Goal: Task Accomplishment & Management: Use online tool/utility

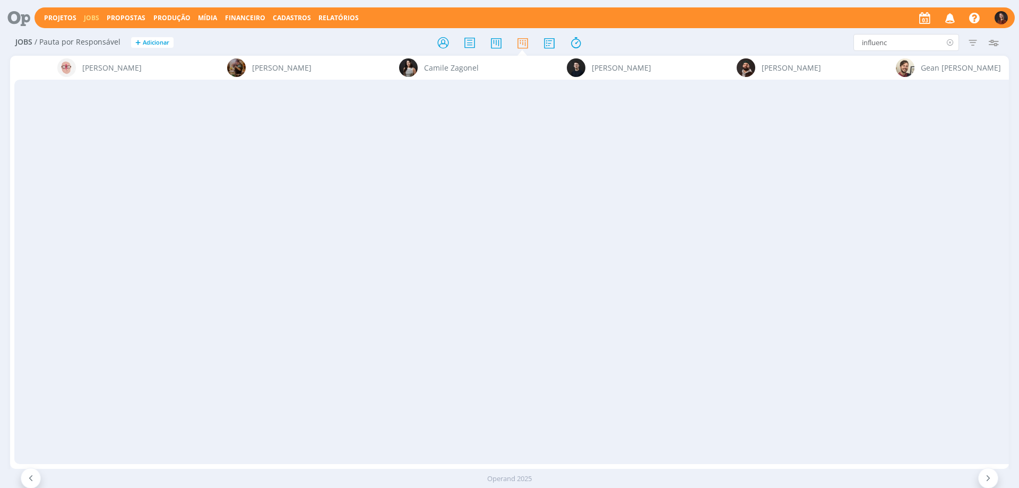
scroll to position [0, 1437]
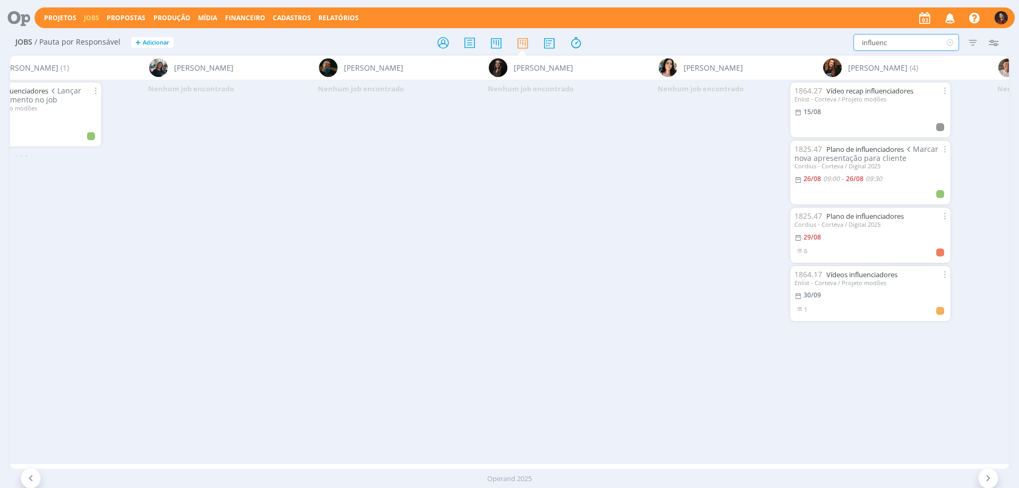
click at [874, 44] on input "influenc" at bounding box center [906, 42] width 106 height 17
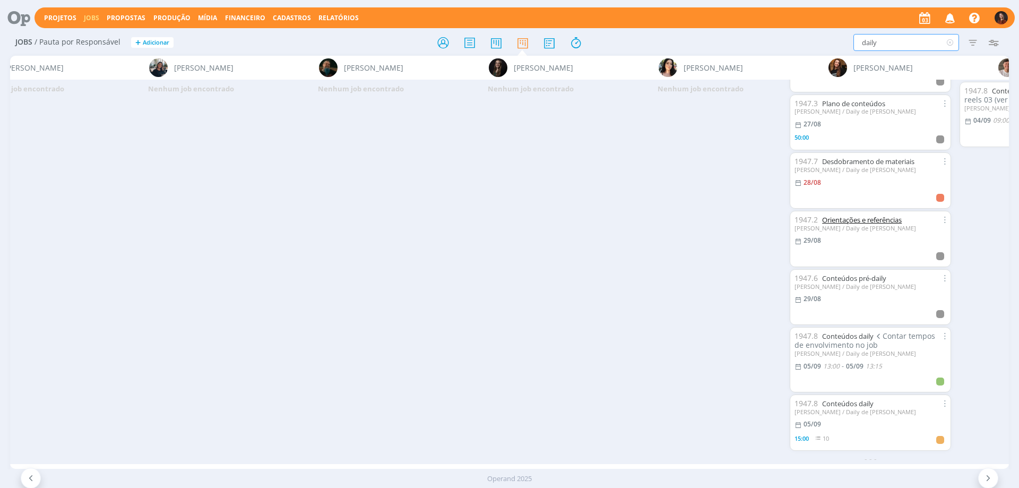
scroll to position [110, 0]
type input "daily"
click at [842, 331] on link "Conteúdos daily" at bounding box center [847, 336] width 51 height 10
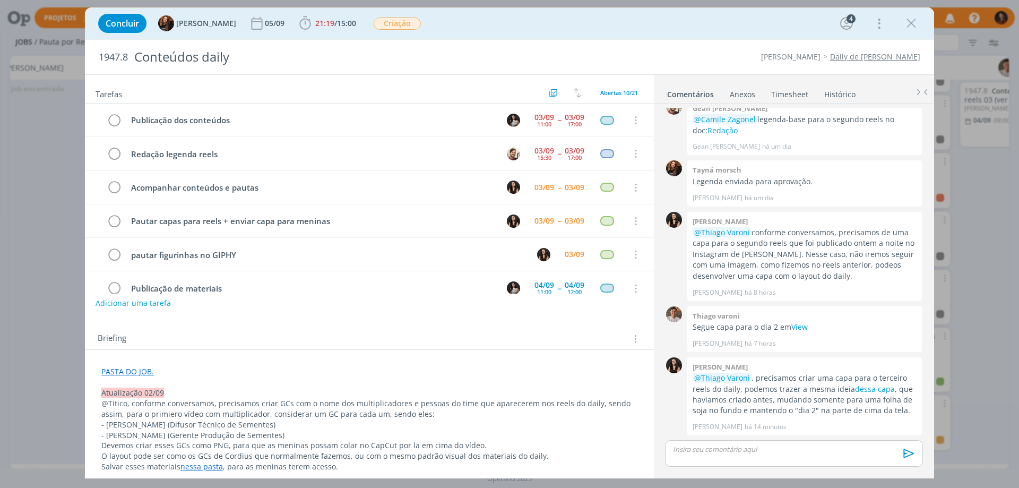
scroll to position [154, 0]
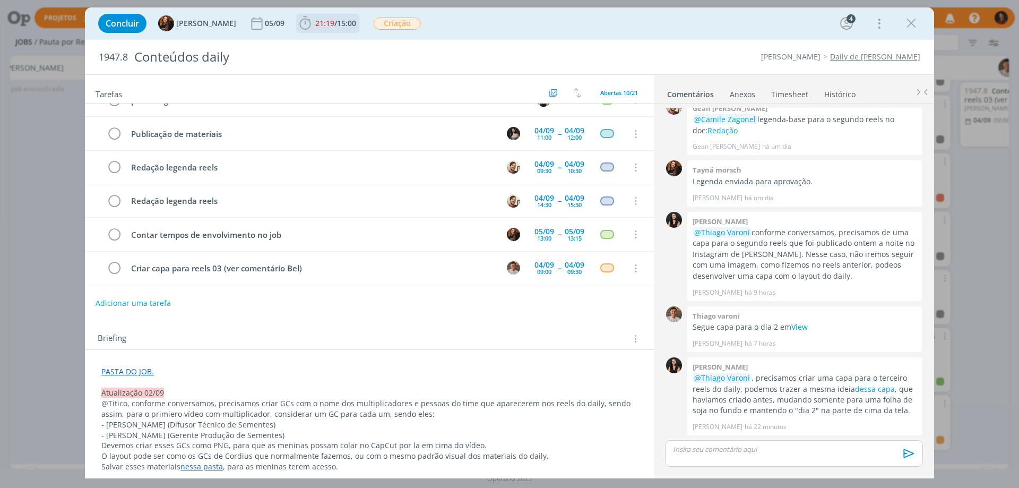
drag, startPoint x: 796, startPoint y: 89, endPoint x: 309, endPoint y: 25, distance: 490.9
click at [796, 89] on link "Timesheet" at bounding box center [790, 91] width 38 height 15
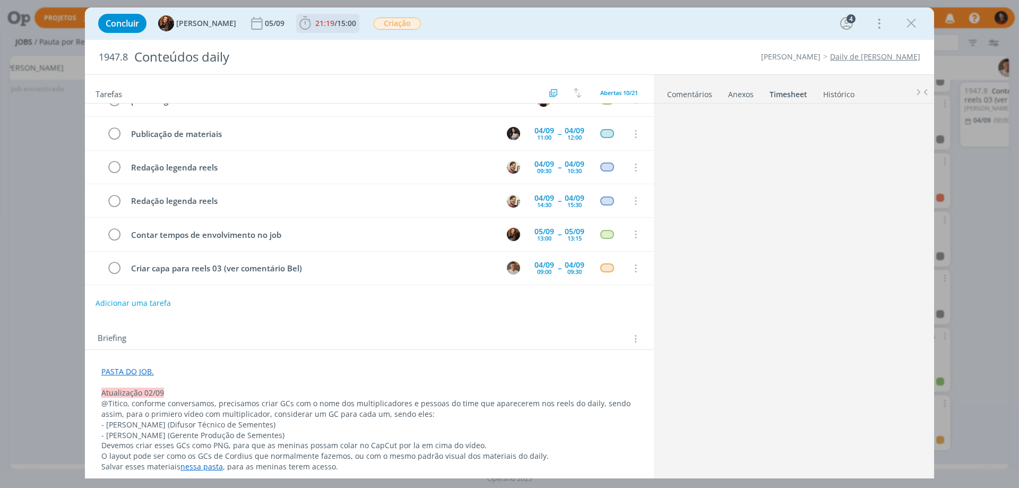
click at [315, 25] on span "21:19" at bounding box center [324, 23] width 19 height 10
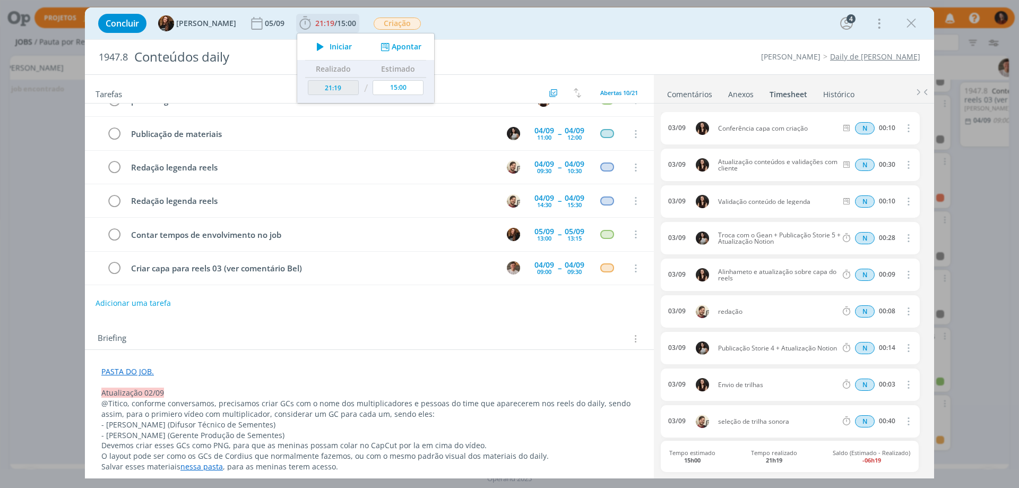
click at [382, 44] on button "Apontar" at bounding box center [400, 46] width 44 height 11
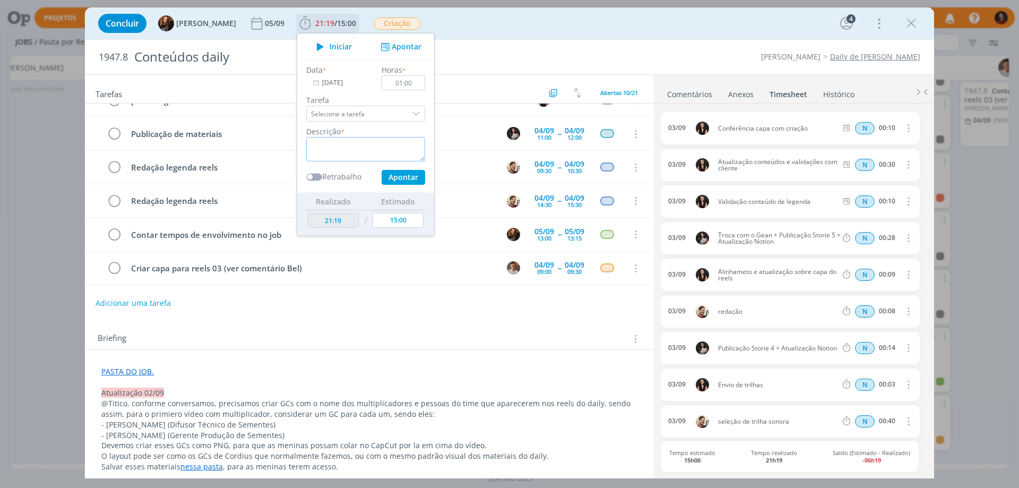
click at [346, 151] on textarea "dialog" at bounding box center [365, 149] width 119 height 24
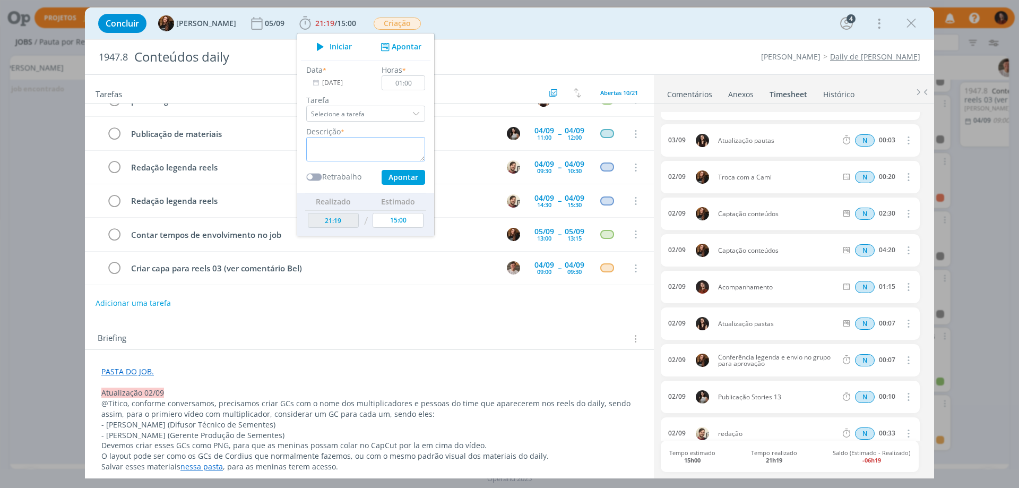
scroll to position [616, 0]
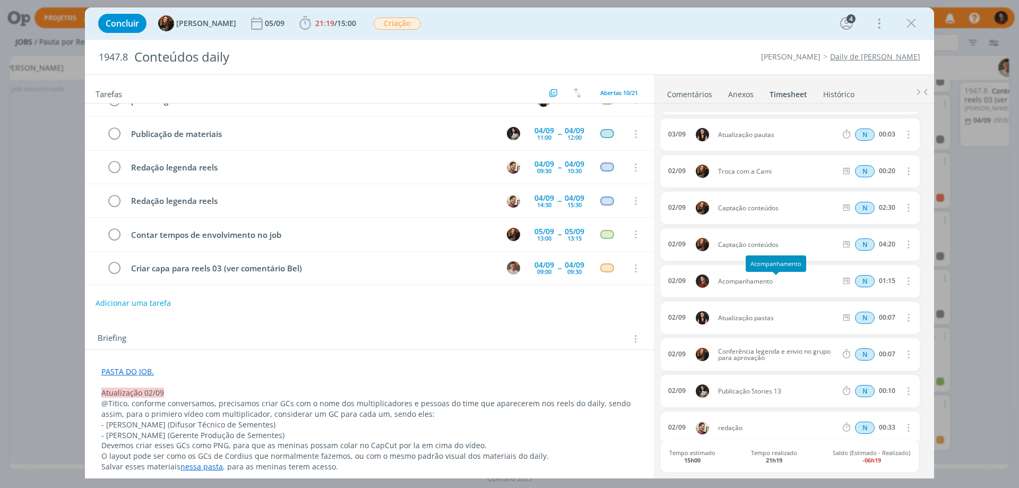
click at [748, 282] on span "Acompanhamento" at bounding box center [777, 281] width 127 height 6
copy span "Acompanhamento"
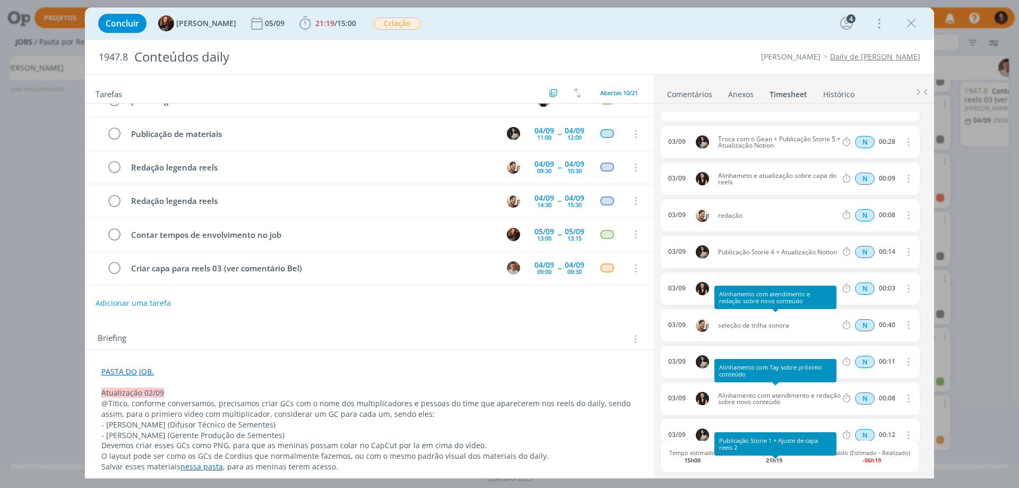
scroll to position [0, 0]
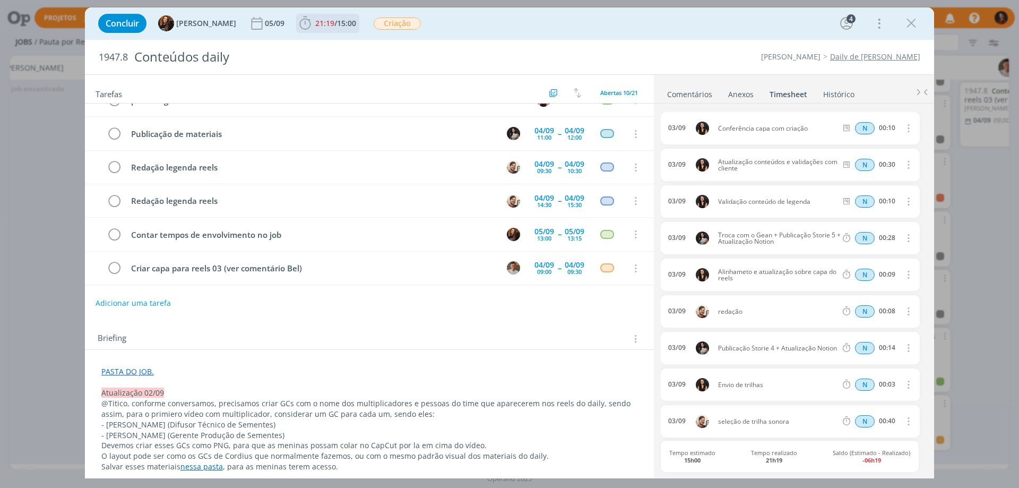
click at [340, 21] on span "15:00" at bounding box center [346, 23] width 19 height 10
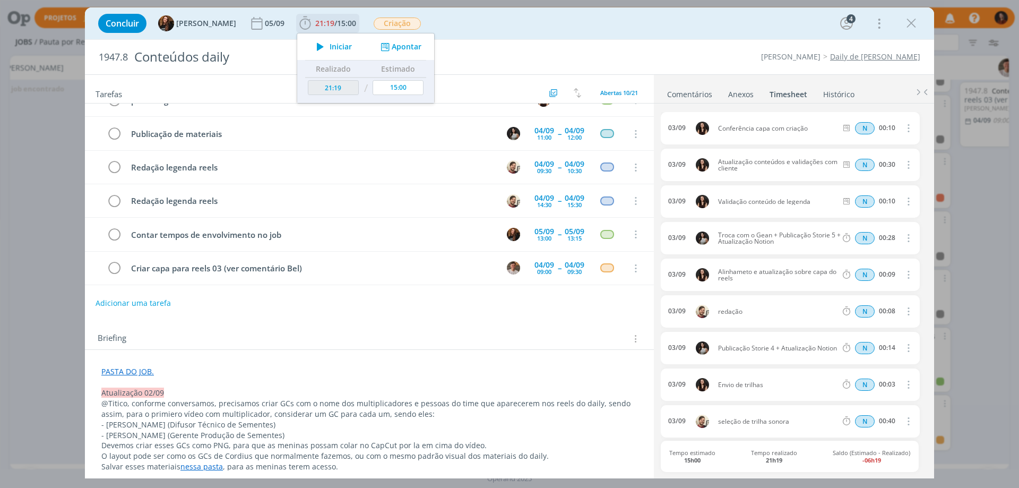
click at [395, 45] on button "Apontar" at bounding box center [400, 46] width 44 height 11
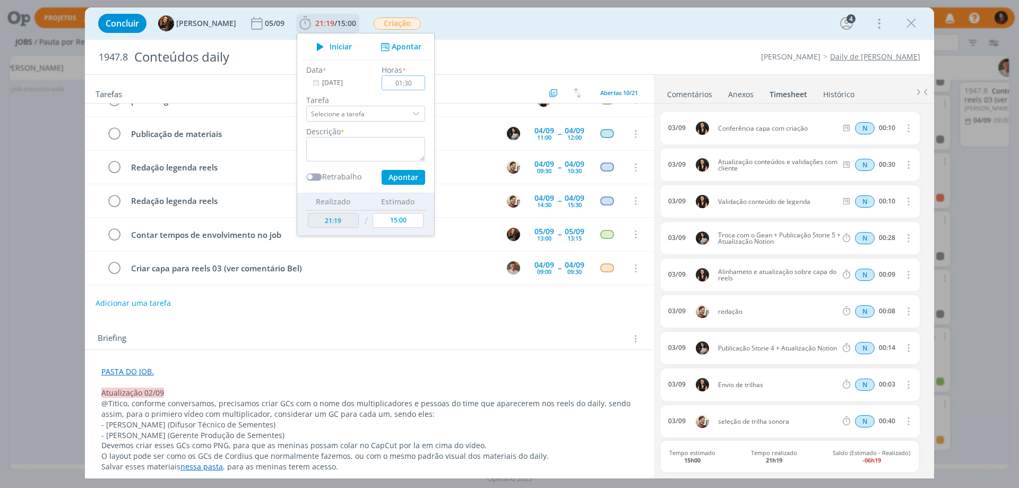
type input "01:30"
click at [350, 150] on textarea "dialog" at bounding box center [365, 149] width 119 height 24
paste textarea "Acompanhamento"
type textarea "Acompanhamento"
click at [404, 180] on button "Apontar" at bounding box center [404, 177] width 44 height 15
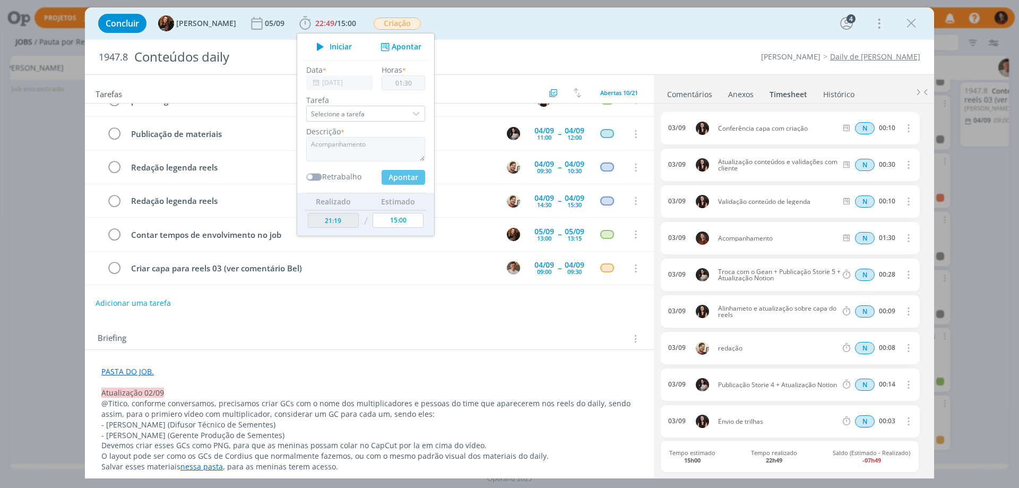
type input "22:49"
type input "00:00"
click at [440, 321] on div "Tarefas Usar Job de template Criar template a partir deste job Visualizar Templ…" at bounding box center [369, 272] width 569 height 395
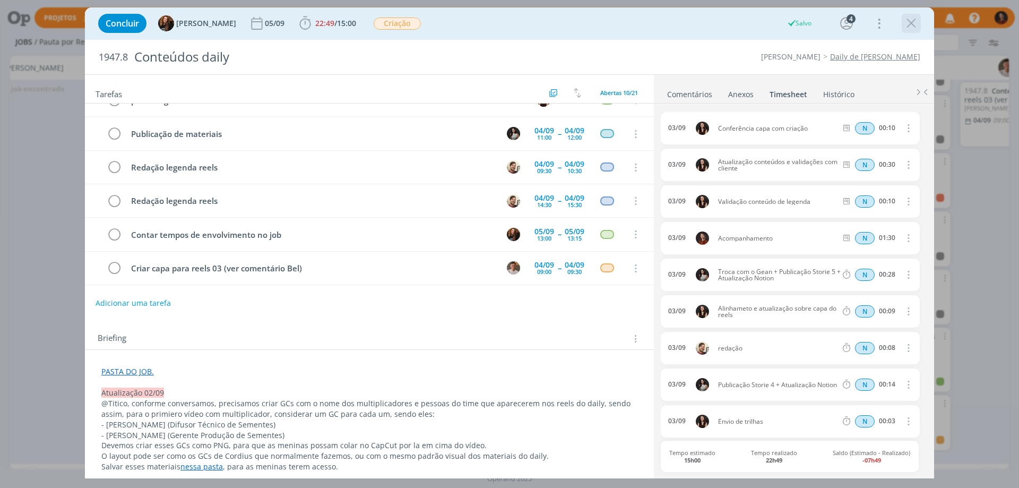
click at [911, 26] on icon "dialog" at bounding box center [911, 23] width 16 height 16
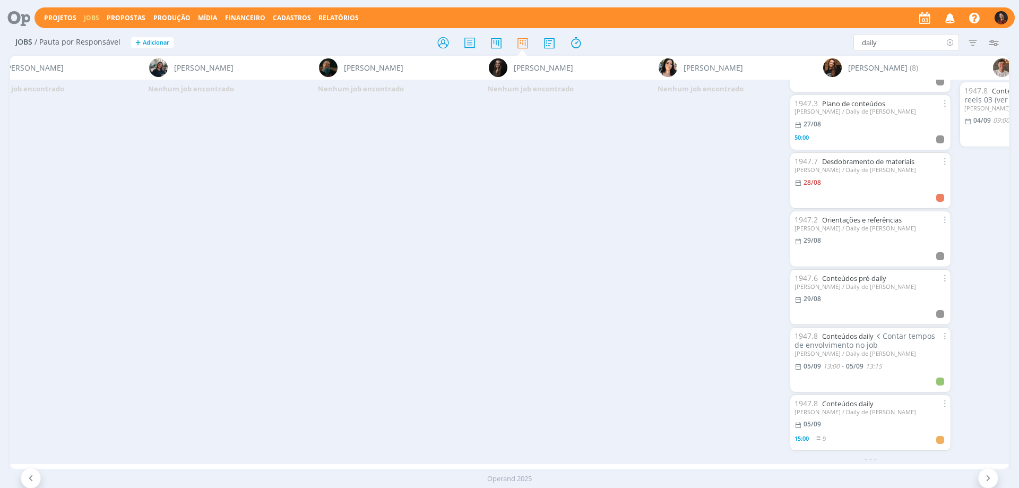
click at [949, 42] on icon at bounding box center [949, 42] width 13 height 17
